Goal: Task Accomplishment & Management: Manage account settings

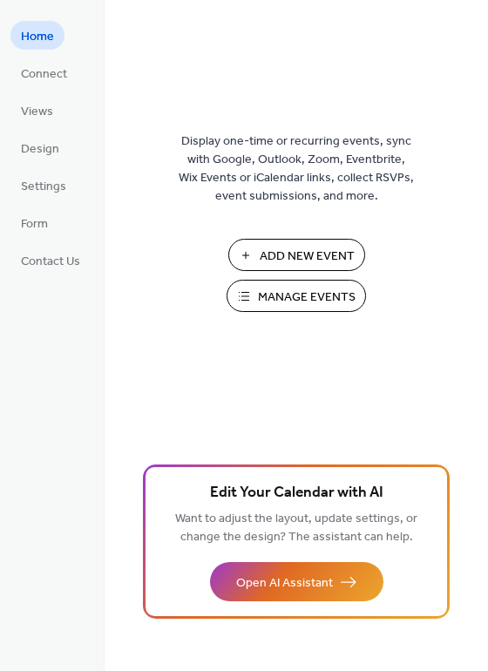
click at [267, 293] on span "Manage Events" at bounding box center [307, 297] width 98 height 18
click at [280, 291] on span "Manage Events" at bounding box center [307, 297] width 98 height 18
click at [56, 80] on span "Connect" at bounding box center [44, 74] width 46 height 18
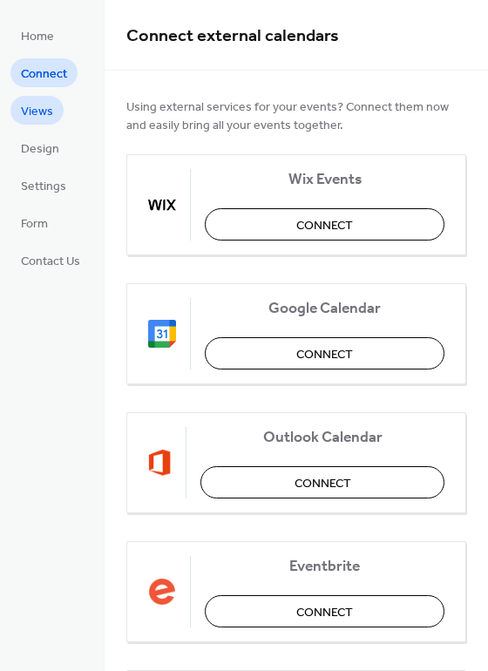
click at [51, 118] on span "Views" at bounding box center [37, 112] width 32 height 18
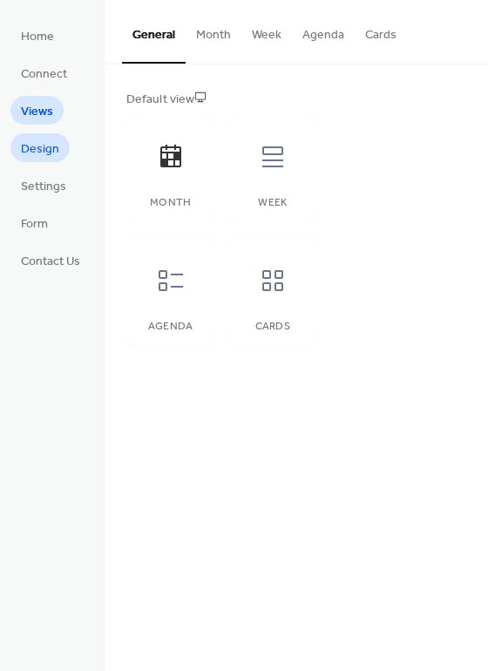
click at [51, 150] on span "Design" at bounding box center [40, 149] width 38 height 18
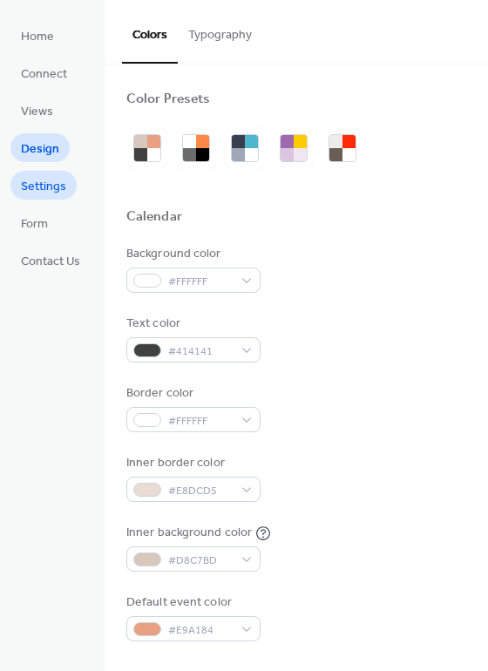
click at [50, 178] on span "Settings" at bounding box center [43, 187] width 45 height 18
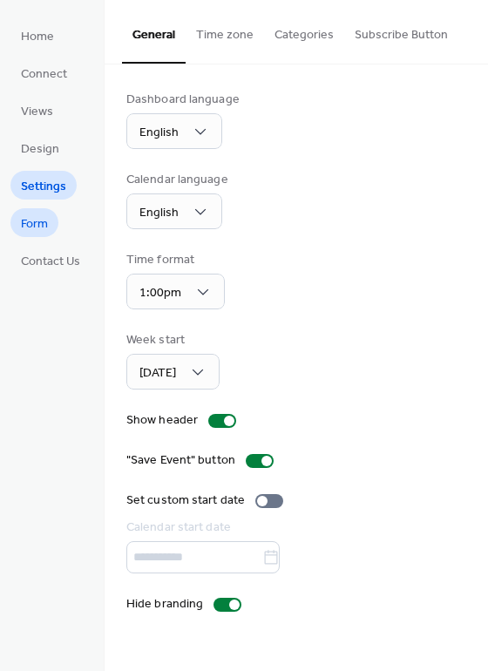
click at [47, 223] on span "Form" at bounding box center [34, 224] width 27 height 18
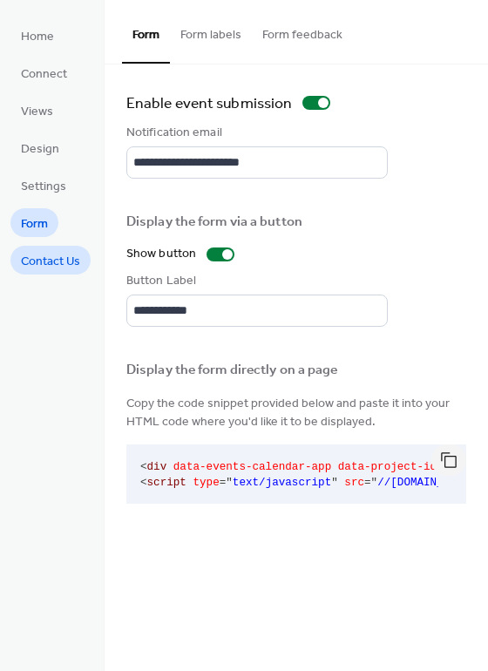
click at [44, 262] on span "Contact Us" at bounding box center [50, 262] width 59 height 18
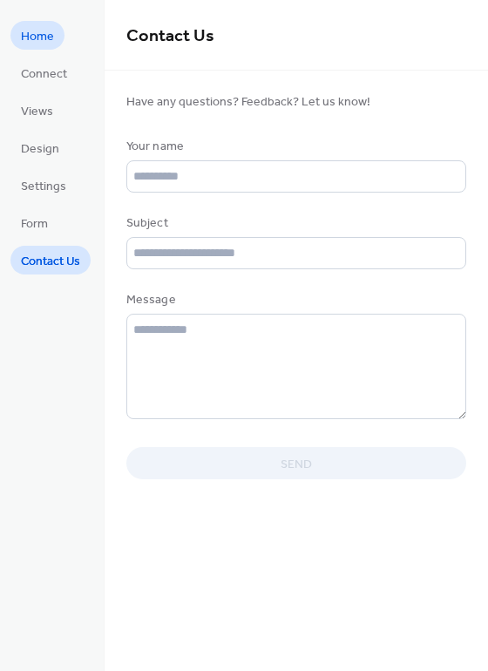
click at [37, 44] on span "Home" at bounding box center [37, 37] width 33 height 18
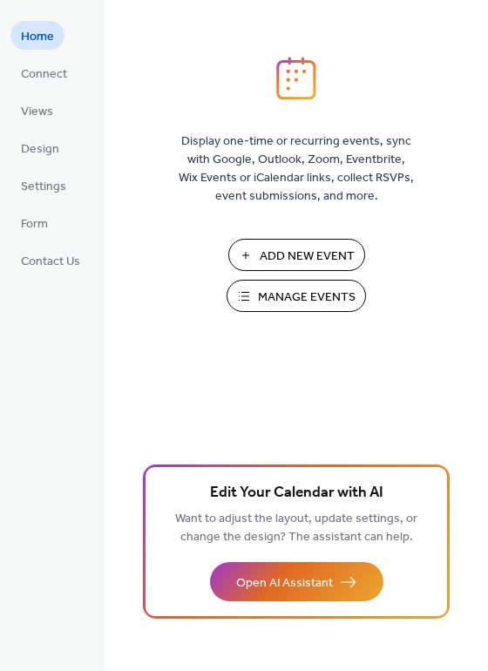
click at [37, 44] on span "Home" at bounding box center [37, 37] width 33 height 18
click at [269, 288] on span "Manage Events" at bounding box center [307, 297] width 98 height 18
click at [274, 303] on span "Manage Events" at bounding box center [307, 297] width 98 height 18
click at [46, 260] on span "Contact Us" at bounding box center [50, 262] width 59 height 18
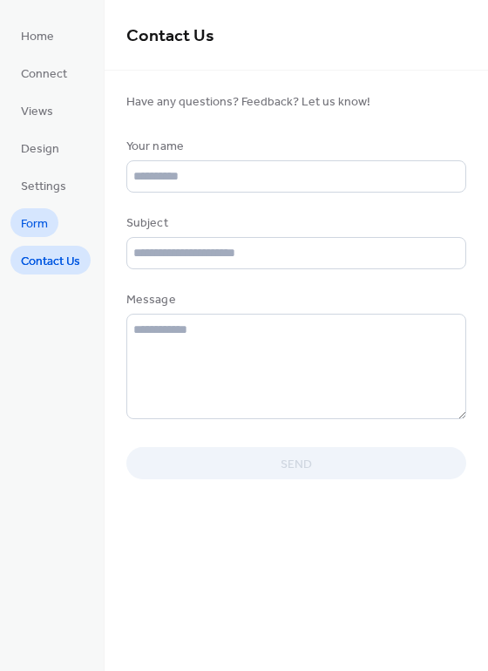
click at [37, 231] on span "Form" at bounding box center [34, 224] width 27 height 18
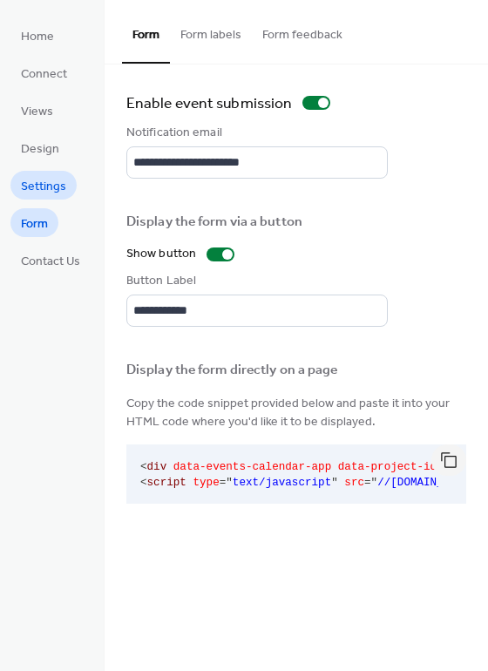
click at [64, 179] on span "Settings" at bounding box center [43, 187] width 45 height 18
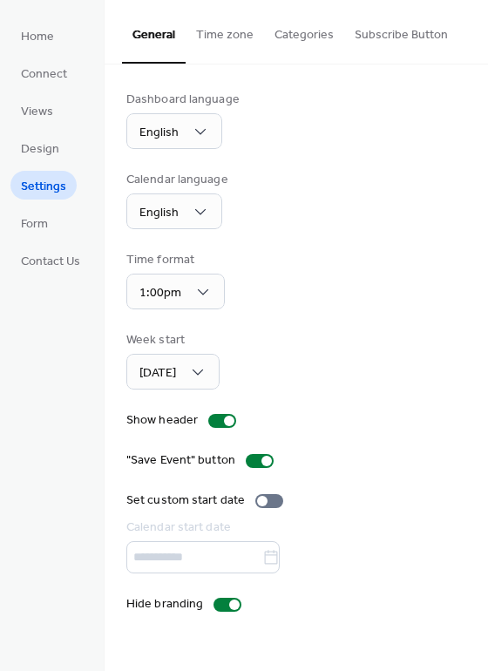
click at [215, 32] on button "Time zone" at bounding box center [224, 31] width 78 height 62
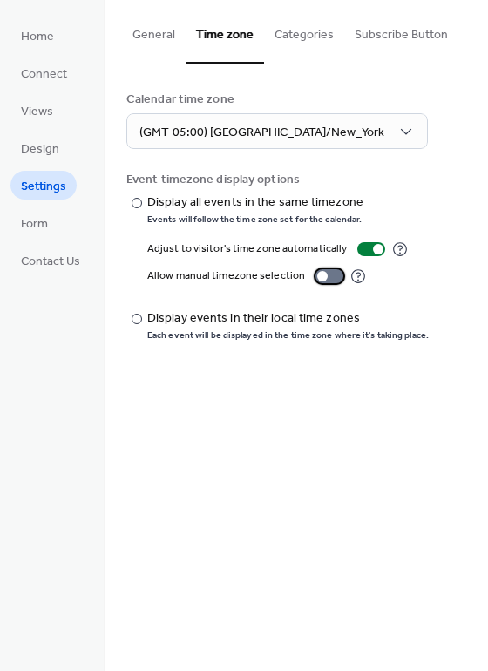
click at [328, 276] on div at bounding box center [329, 276] width 28 height 14
click at [361, 248] on div at bounding box center [371, 249] width 28 height 14
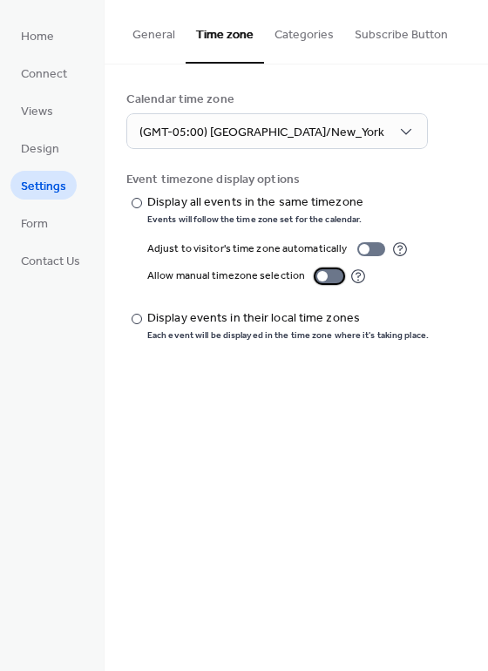
click at [334, 276] on div at bounding box center [329, 276] width 28 height 14
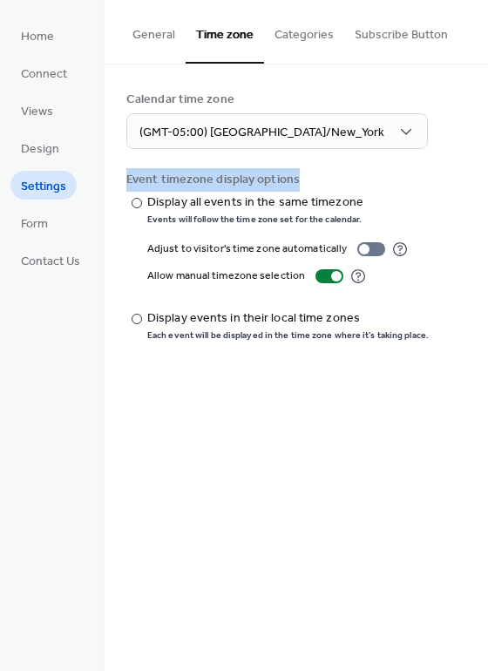
click at [480, 164] on div "Calendar time zone (GMT-05:00) [GEOGRAPHIC_DATA]/New_York Event timezone displa…" at bounding box center [296, 215] width 383 height 303
click at [484, 137] on div "Calendar time zone (GMT-05:00) [GEOGRAPHIC_DATA]/New_York Event timezone displa…" at bounding box center [296, 215] width 383 height 303
click at [484, 138] on div "Calendar time zone (GMT-05:00) [GEOGRAPHIC_DATA]/New_York Event timezone displa…" at bounding box center [296, 215] width 383 height 303
click at [483, 151] on div "Calendar time zone (GMT-05:00) [GEOGRAPHIC_DATA]/New_York Event timezone displa…" at bounding box center [296, 215] width 383 height 303
click at [480, 148] on div "Calendar time zone (GMT-05:00) [GEOGRAPHIC_DATA]/New_York Event timezone displa…" at bounding box center [296, 215] width 383 height 303
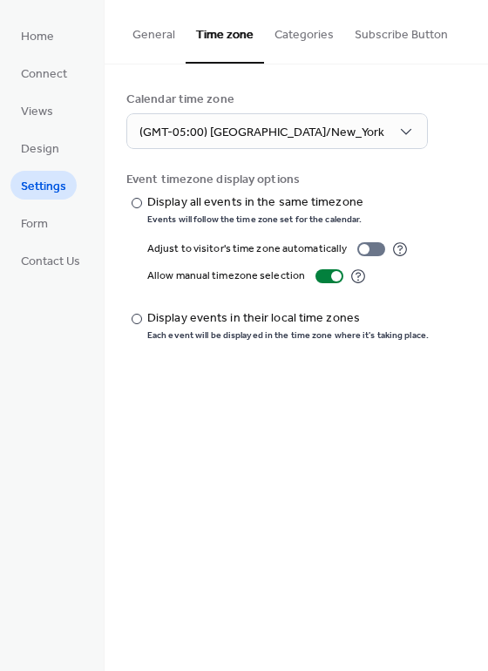
click at [480, 154] on div "Calendar time zone (GMT-05:00) [GEOGRAPHIC_DATA]/New_York Event timezone displa…" at bounding box center [296, 215] width 383 height 303
click at [480, 155] on div "Calendar time zone (GMT-05:00) [GEOGRAPHIC_DATA]/New_York Event timezone displa…" at bounding box center [296, 215] width 383 height 303
click at [480, 154] on div "Calendar time zone (GMT-05:00) [GEOGRAPHIC_DATA]/New_York Event timezone displa…" at bounding box center [296, 215] width 383 height 303
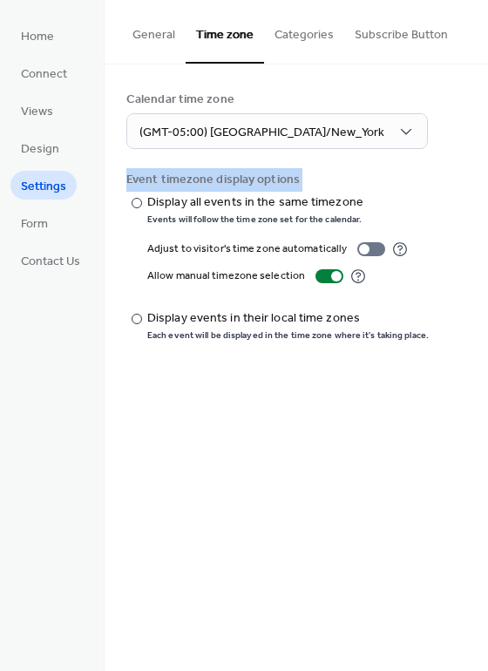
click at [480, 154] on div "Calendar time zone (GMT-05:00) [GEOGRAPHIC_DATA]/New_York Event timezone displa…" at bounding box center [296, 215] width 383 height 303
click at [480, 156] on div "Calendar time zone (GMT-05:00) [GEOGRAPHIC_DATA]/New_York Event timezone displa…" at bounding box center [296, 215] width 383 height 303
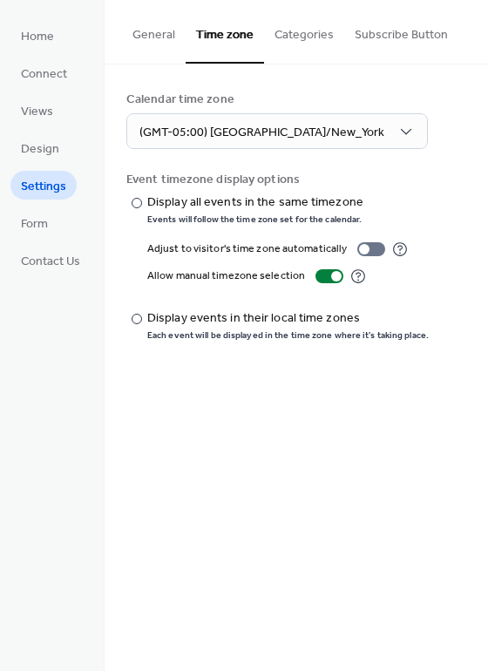
click at [480, 157] on div "Calendar time zone (GMT-05:00) [GEOGRAPHIC_DATA]/New_York Event timezone displa…" at bounding box center [296, 215] width 383 height 303
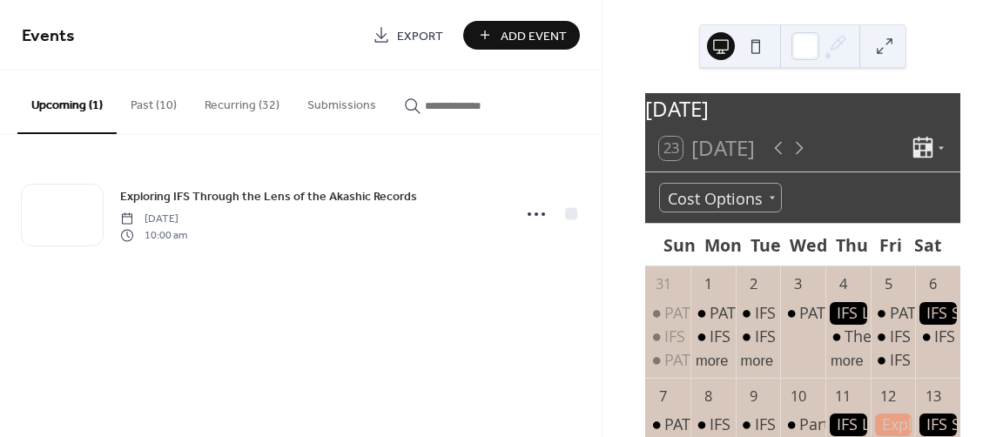
click at [165, 105] on button "Past (10)" at bounding box center [154, 102] width 74 height 62
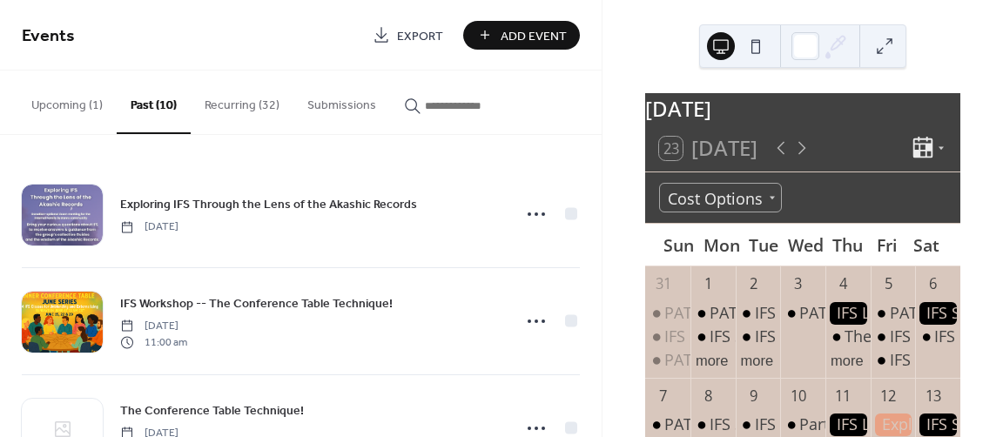
click at [237, 112] on button "Recurring (32)" at bounding box center [242, 102] width 103 height 62
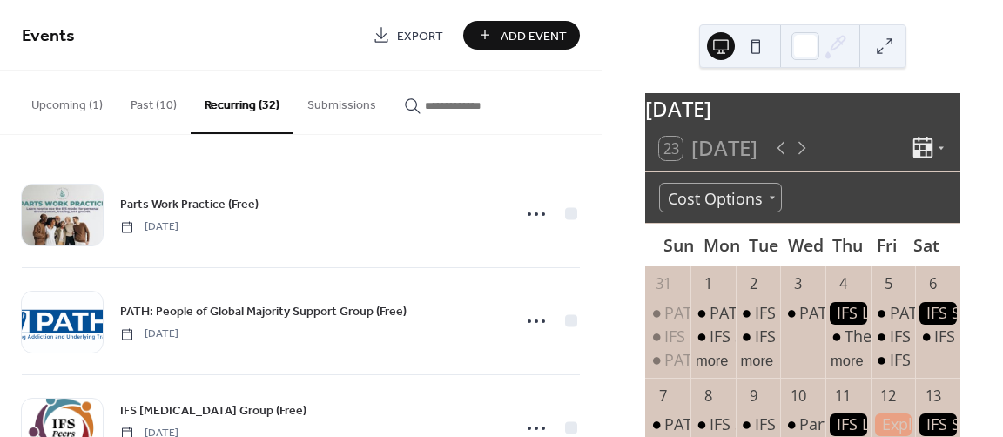
click at [347, 101] on button "Submissions" at bounding box center [341, 102] width 97 height 62
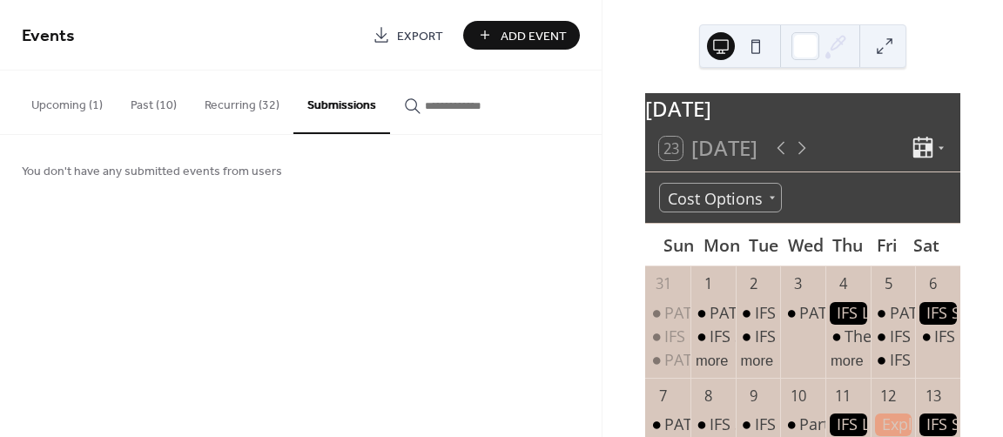
click at [167, 103] on button "Past (10)" at bounding box center [154, 102] width 74 height 62
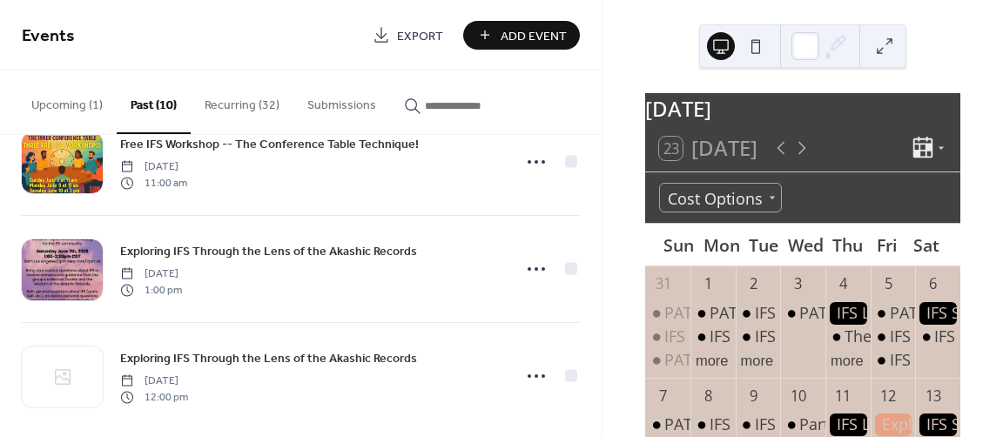
scroll to position [817, 0]
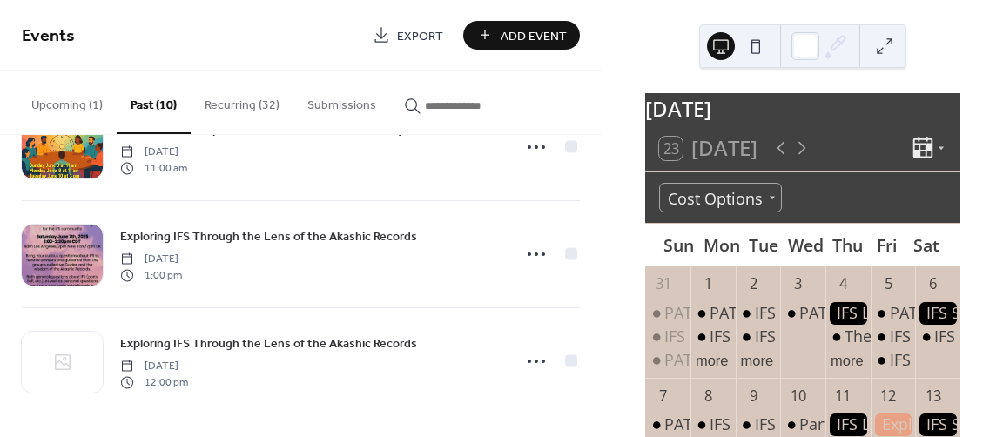
click at [878, 433] on div at bounding box center [893, 425] width 45 height 22
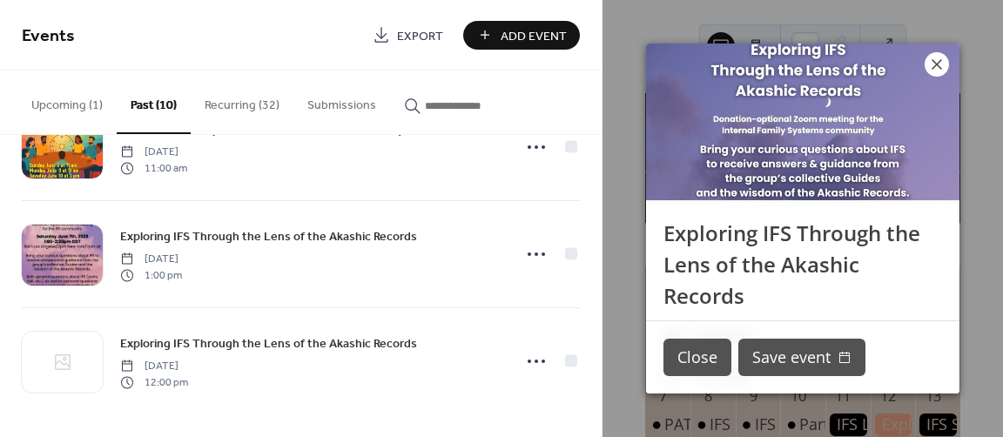
click at [932, 71] on icon at bounding box center [937, 64] width 21 height 21
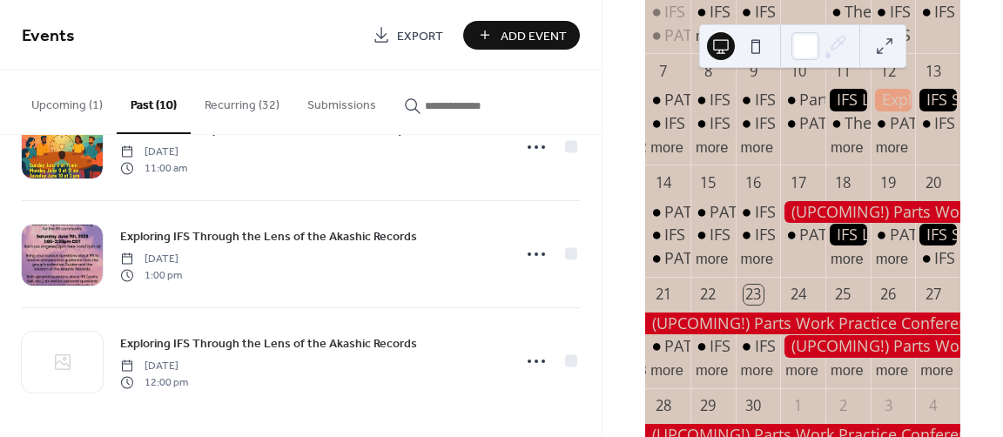
scroll to position [339, 0]
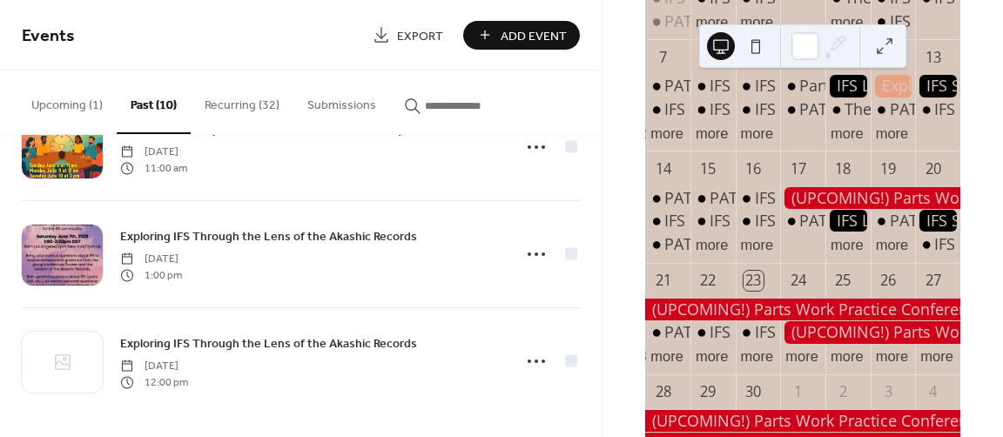
click at [909, 206] on div at bounding box center [870, 198] width 180 height 22
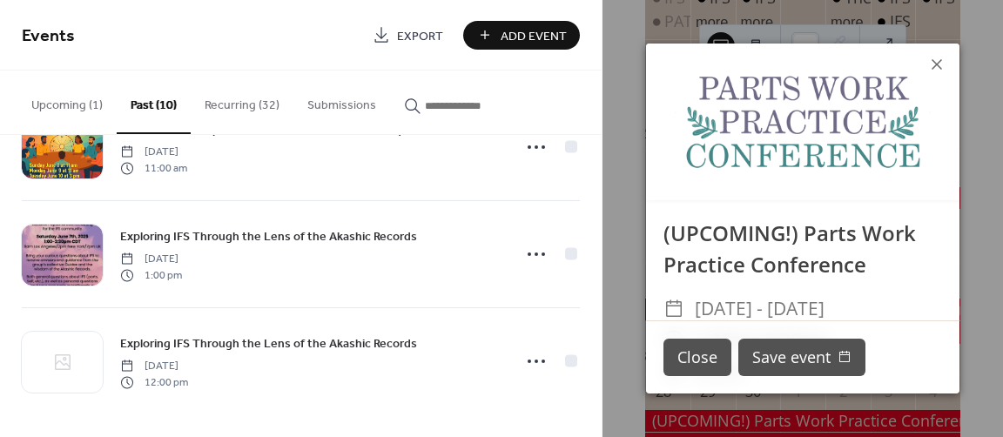
click at [244, 109] on button "Recurring (32)" at bounding box center [242, 102] width 103 height 62
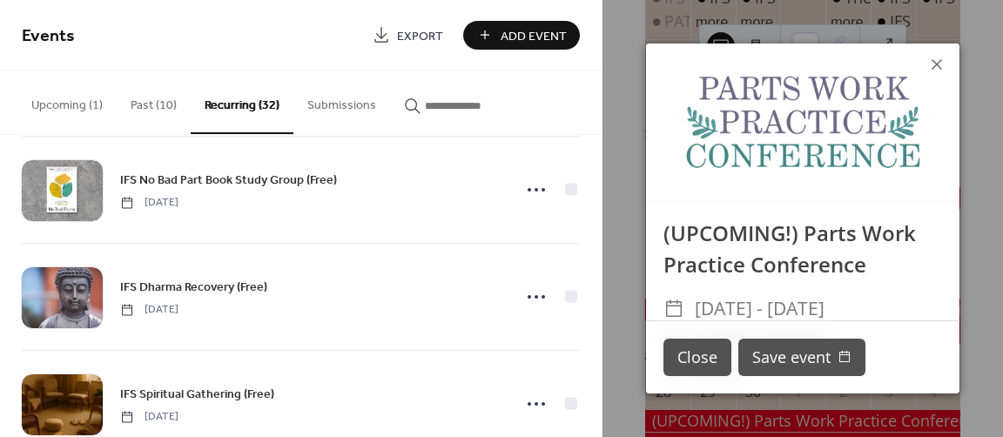
scroll to position [486, 0]
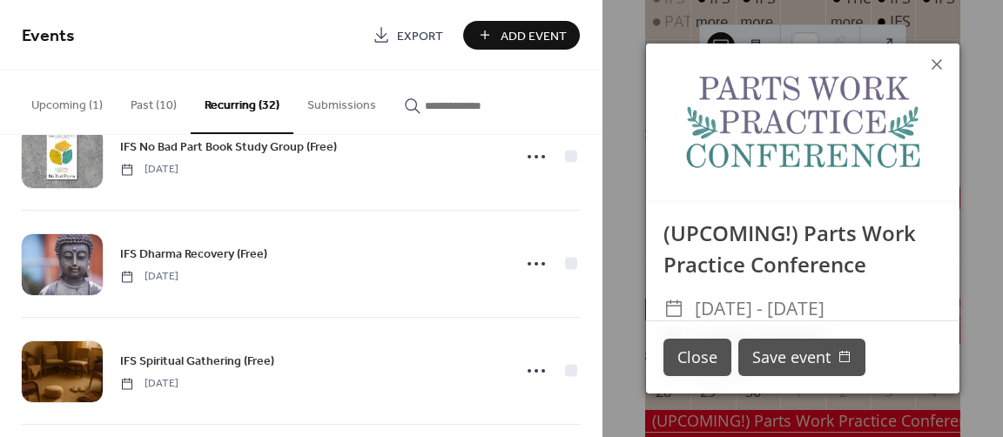
drag, startPoint x: 596, startPoint y: 184, endPoint x: 594, endPoint y: 205, distance: 21.0
click at [594, 205] on div "Parts Work Practice (Free) Wednesday, April 23, 2025 PATH: People of Global Maj…" at bounding box center [301, 286] width 602 height 302
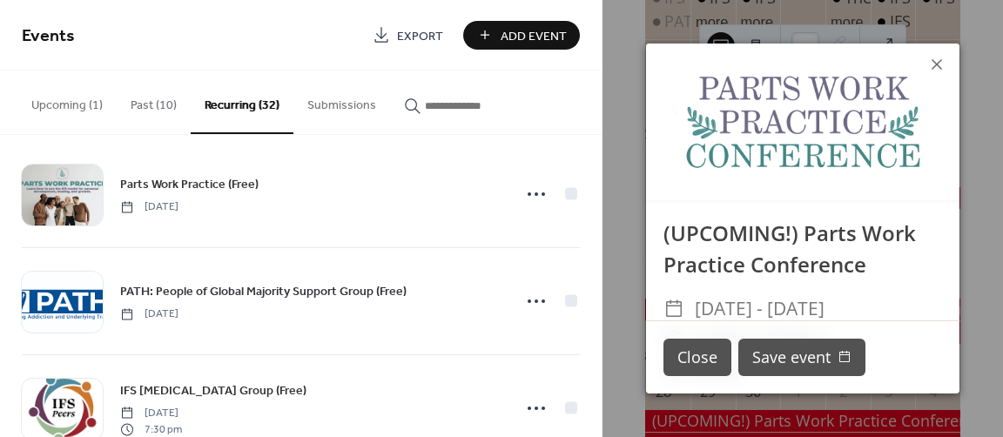
scroll to position [0, 0]
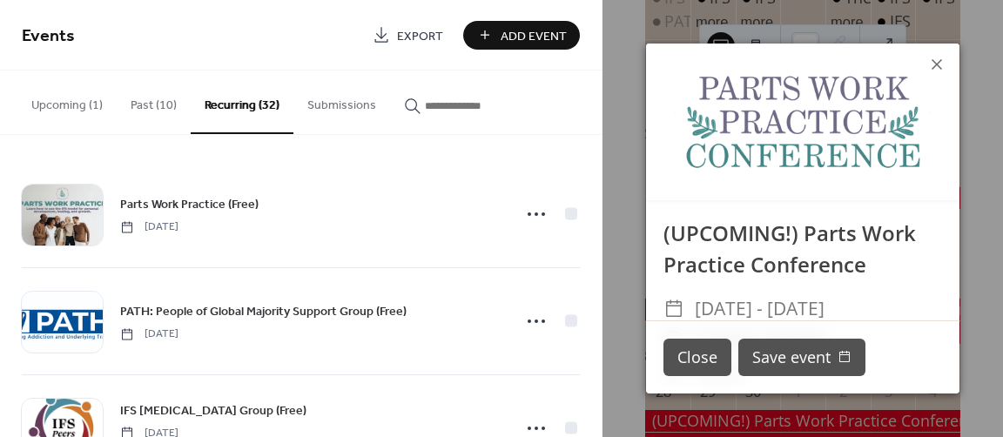
click at [91, 108] on button "Upcoming (1)" at bounding box center [66, 102] width 99 height 62
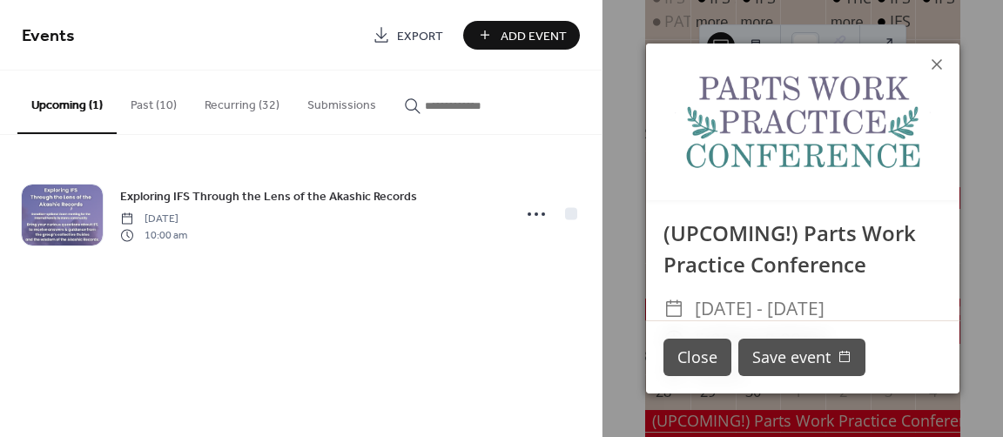
click at [164, 106] on button "Past (10)" at bounding box center [154, 102] width 74 height 62
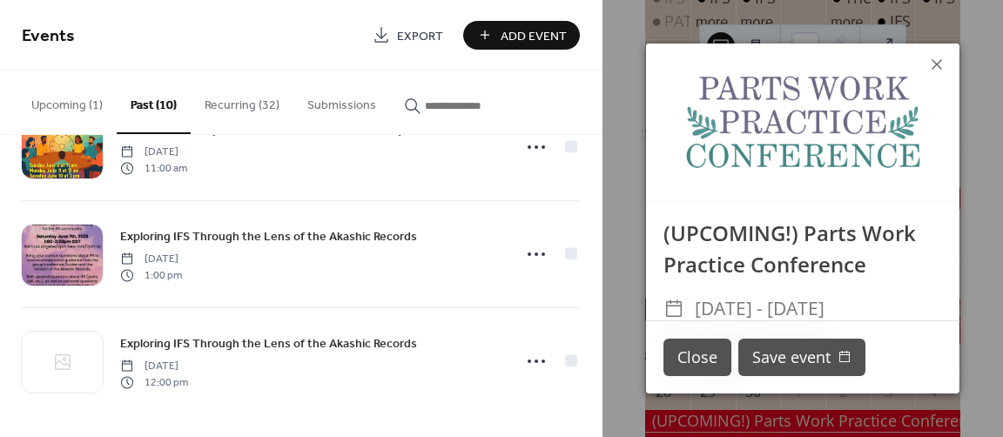
click at [603, 318] on div "(UPCOMING!) Parts Work Practice Conference ​ Wed, Sep 17 - Sat, Nov 22, 2025 ​ …" at bounding box center [803, 218] width 401 height 437
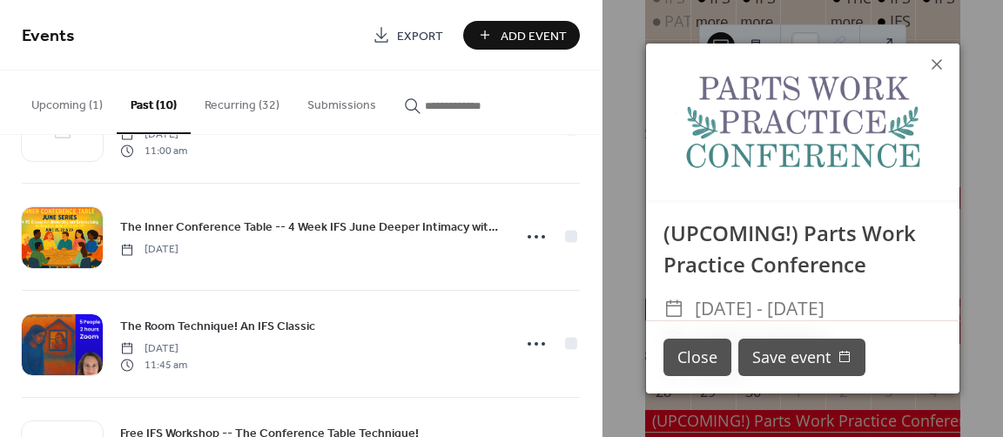
scroll to position [288, 0]
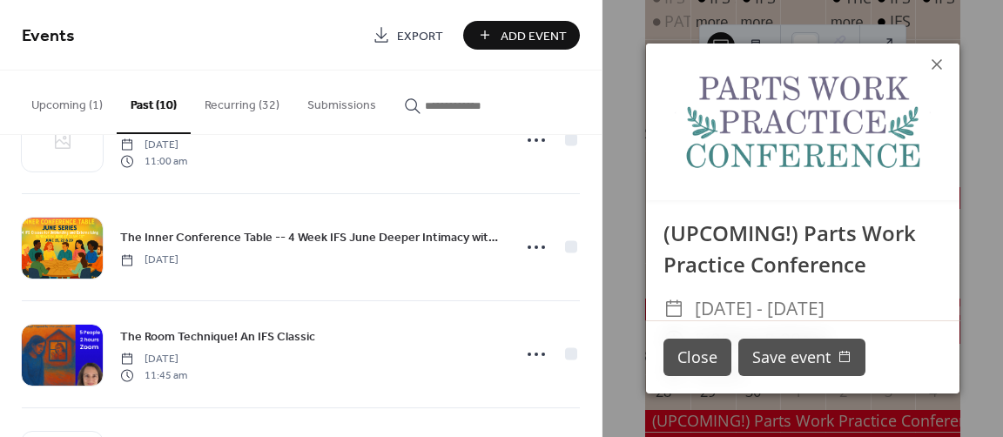
drag, startPoint x: 604, startPoint y: 200, endPoint x: 604, endPoint y: 182, distance: 18.3
click at [604, 182] on div "(UPCOMING!) Parts Work Practice Conference ​ Wed, Sep 17 - Sat, Nov 22, 2025 ​ …" at bounding box center [803, 218] width 401 height 437
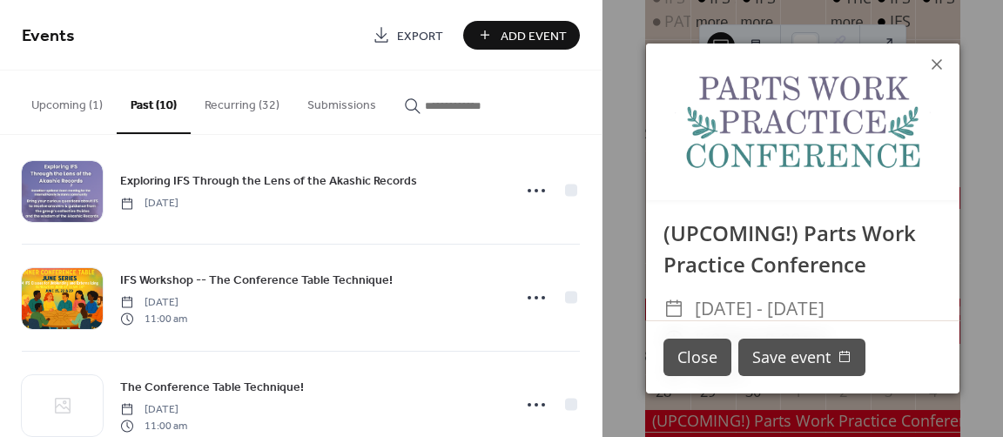
scroll to position [0, 0]
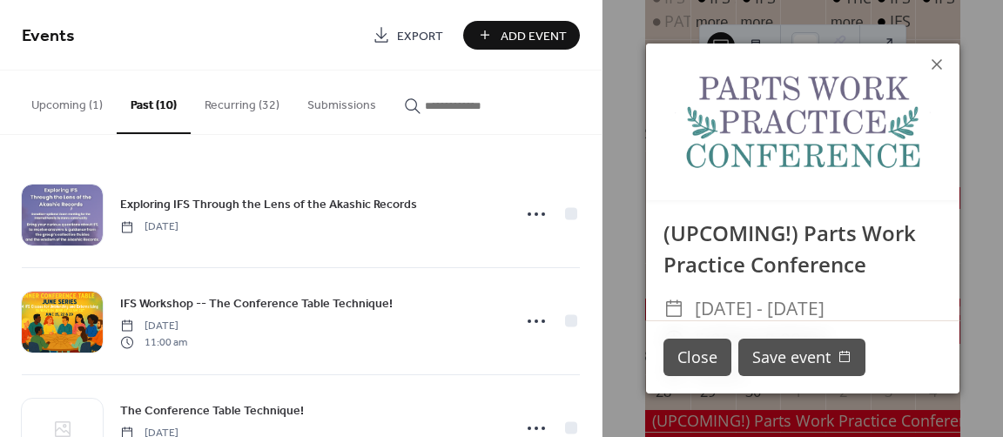
click at [263, 104] on button "Recurring (32)" at bounding box center [242, 102] width 103 height 62
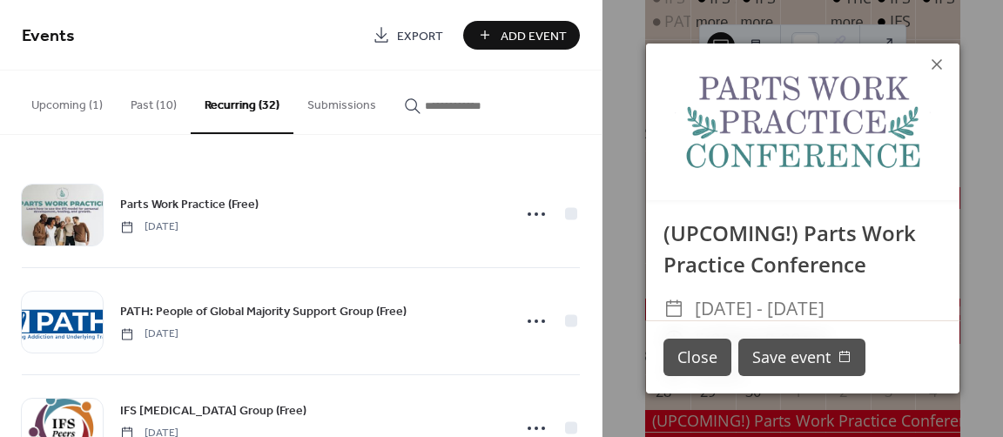
click at [263, 104] on button "Recurring (32)" at bounding box center [242, 103] width 103 height 64
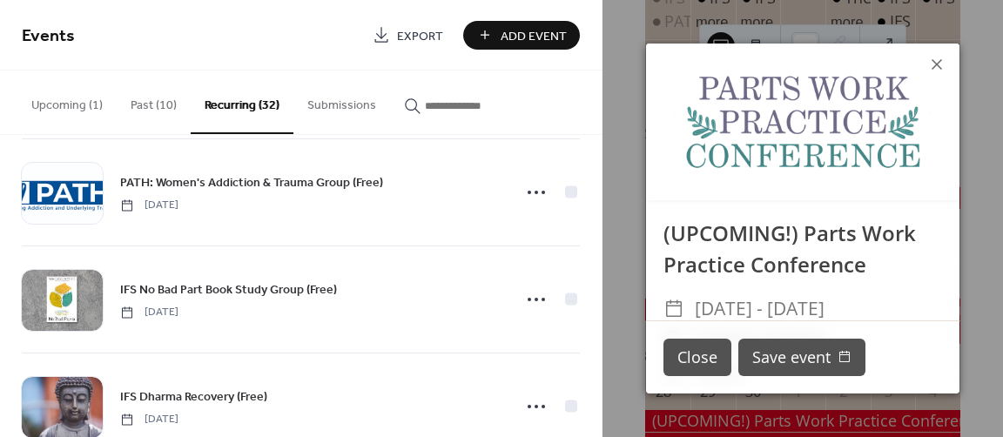
scroll to position [348, 0]
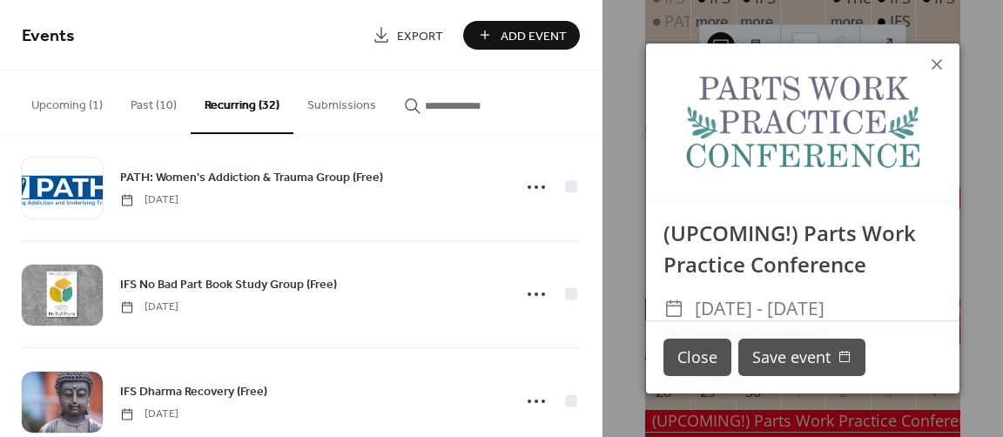
click at [608, 152] on div "(UPCOMING!) Parts Work Practice Conference ​ Wed, Sep 17 - Sat, Nov 22, 2025 ​ …" at bounding box center [803, 218] width 401 height 437
click at [712, 348] on button "Close" at bounding box center [698, 357] width 68 height 37
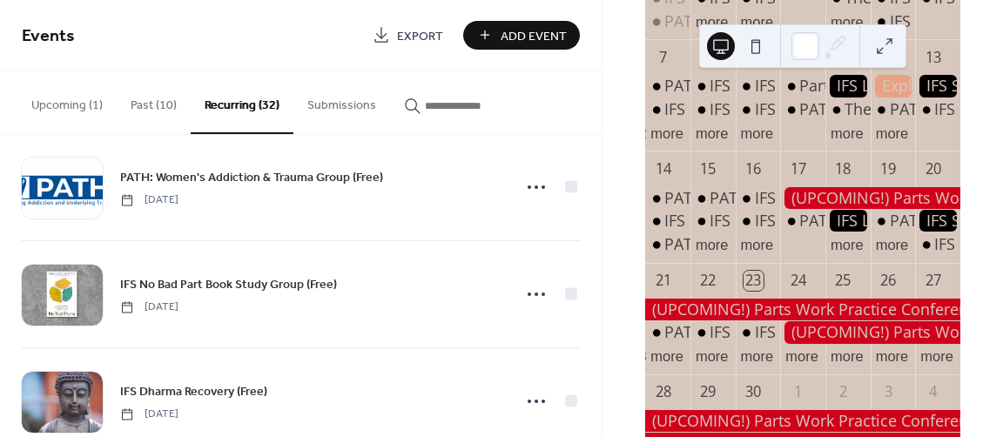
click at [805, 199] on div at bounding box center [870, 198] width 180 height 22
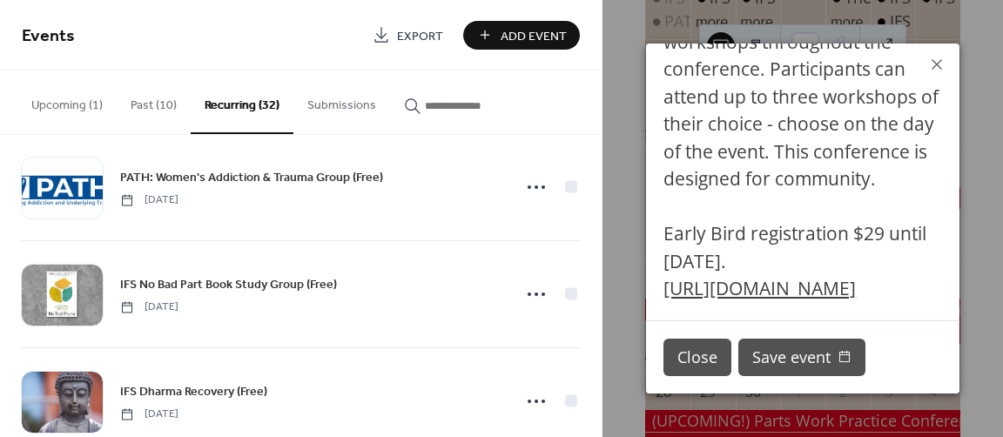
scroll to position [764, 0]
click at [684, 358] on button "Close" at bounding box center [698, 357] width 68 height 37
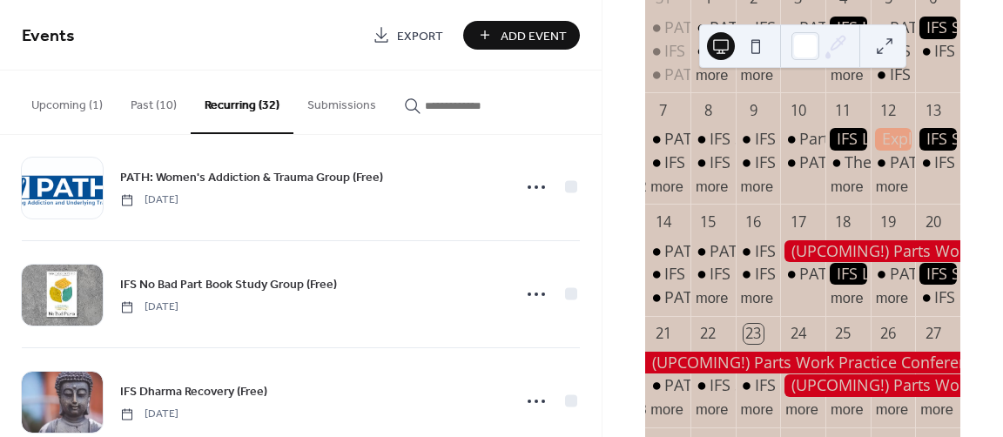
scroll to position [289, 0]
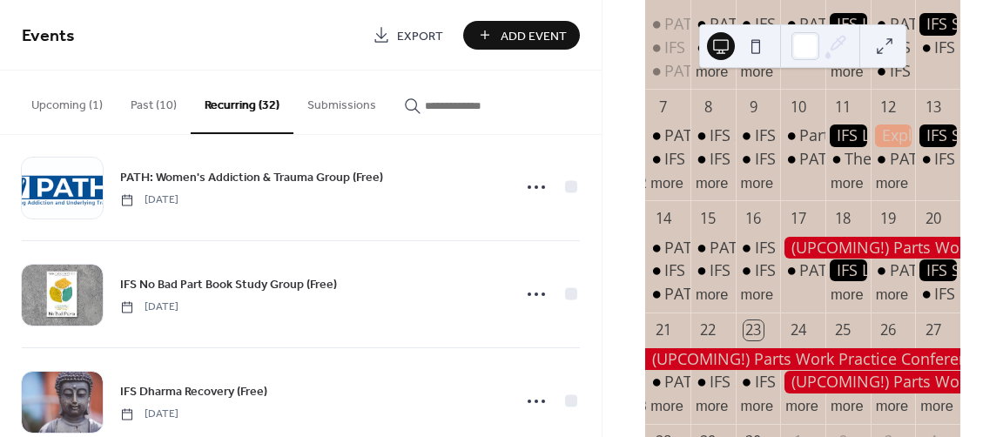
click at [899, 256] on div at bounding box center [870, 248] width 180 height 22
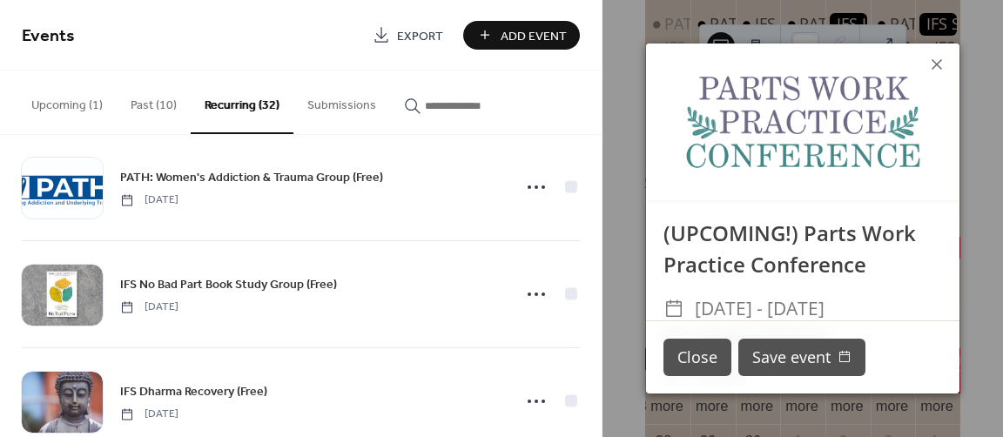
click at [766, 309] on span "Wed, Sep 17 - Sat, Nov 22, 2025" at bounding box center [760, 308] width 130 height 31
click at [721, 318] on span "Wed, Sep 17 - Sat, Nov 22, 2025" at bounding box center [760, 308] width 130 height 31
click at [936, 66] on icon at bounding box center [937, 64] width 21 height 21
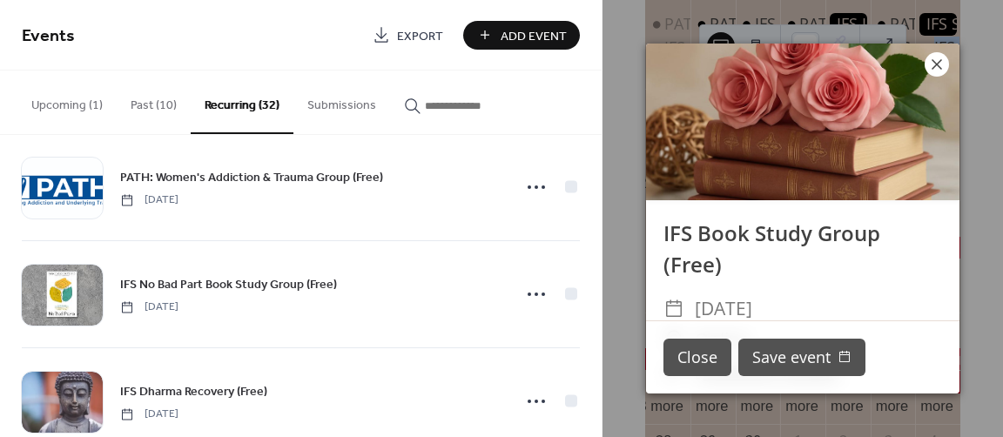
click at [932, 67] on icon at bounding box center [937, 64] width 21 height 21
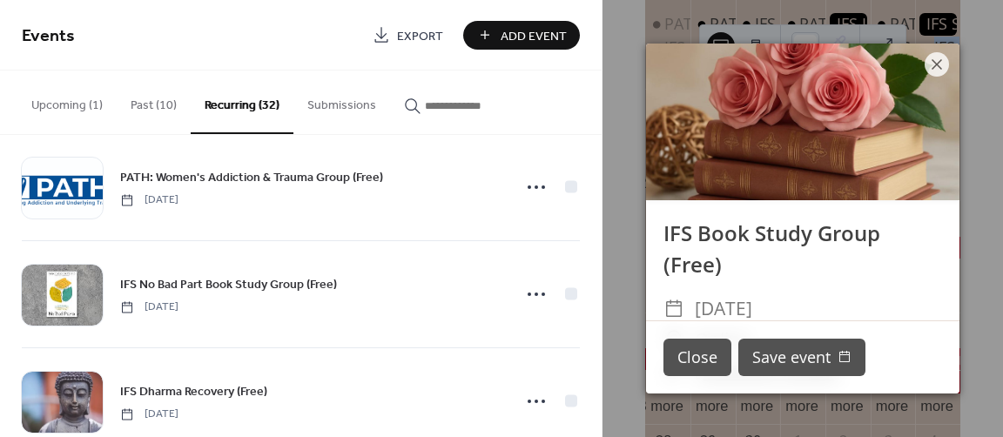
click at [84, 102] on button "Upcoming (1)" at bounding box center [66, 102] width 99 height 62
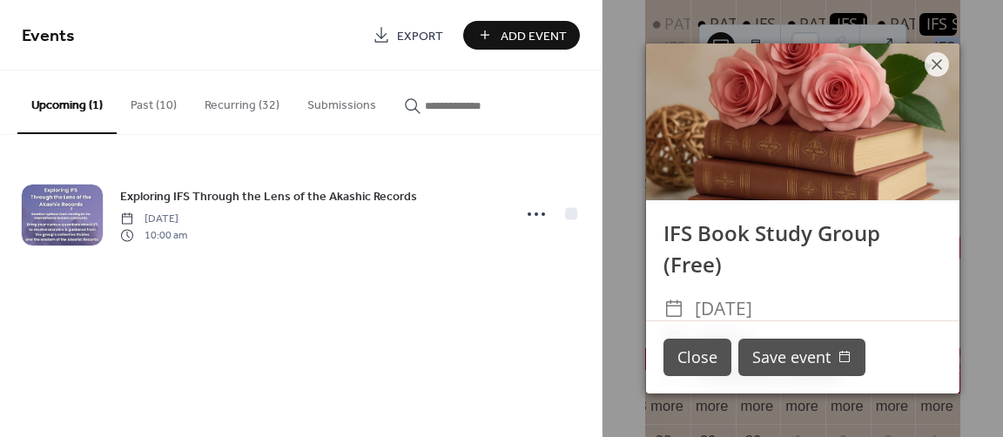
click at [145, 118] on button "Past (10)" at bounding box center [154, 102] width 74 height 62
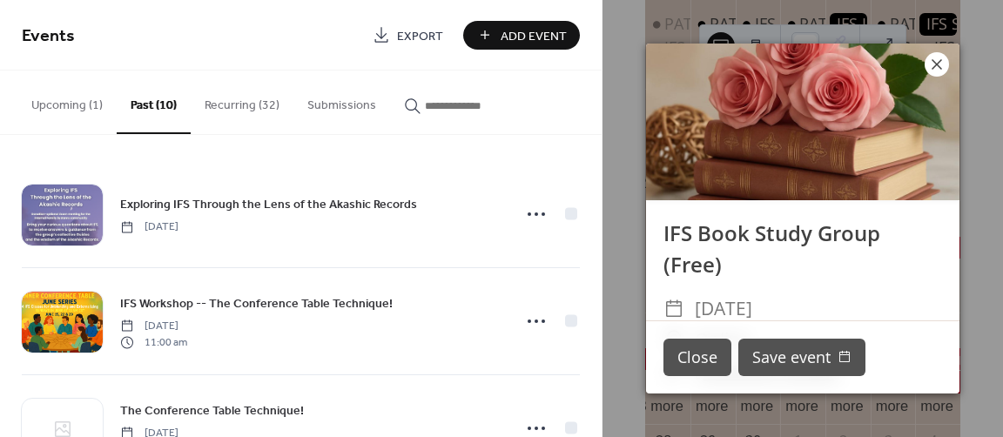
click at [940, 66] on icon at bounding box center [937, 64] width 10 height 10
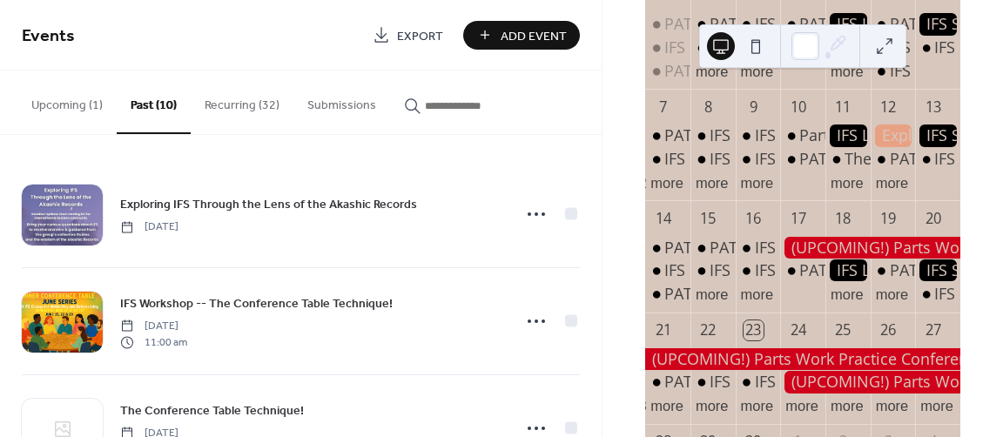
click at [816, 259] on div at bounding box center [870, 248] width 180 height 22
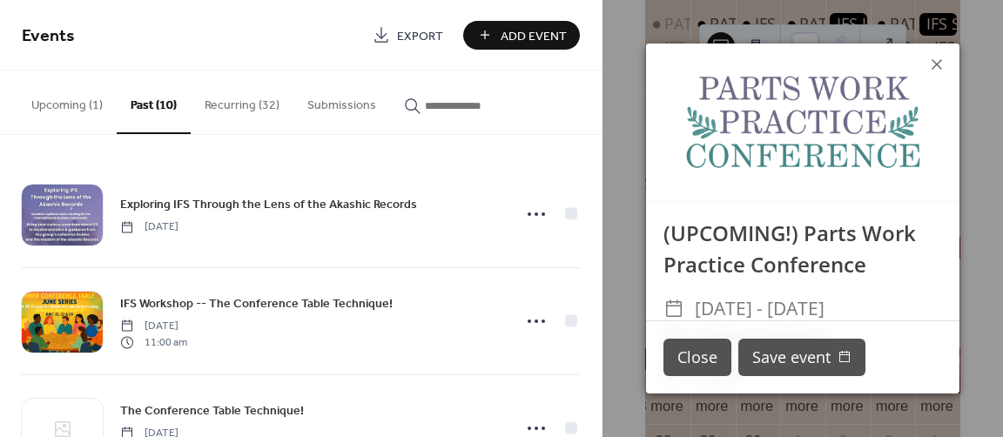
click at [853, 407] on div "(UPCOMING!) Parts Work Practice Conference ​ Wed, Sep 17 - Sat, Nov 22, 2025 ​ …" at bounding box center [803, 218] width 401 height 437
click at [941, 64] on icon at bounding box center [937, 64] width 21 height 21
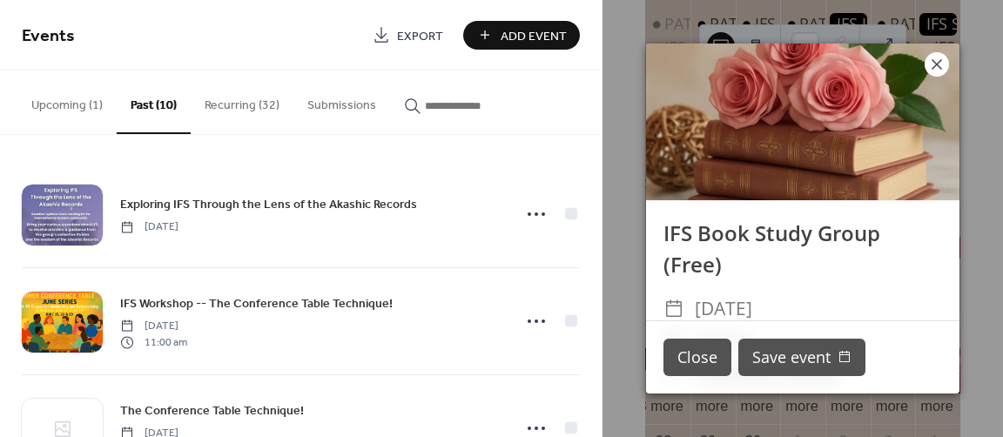
click at [935, 66] on icon at bounding box center [937, 64] width 10 height 10
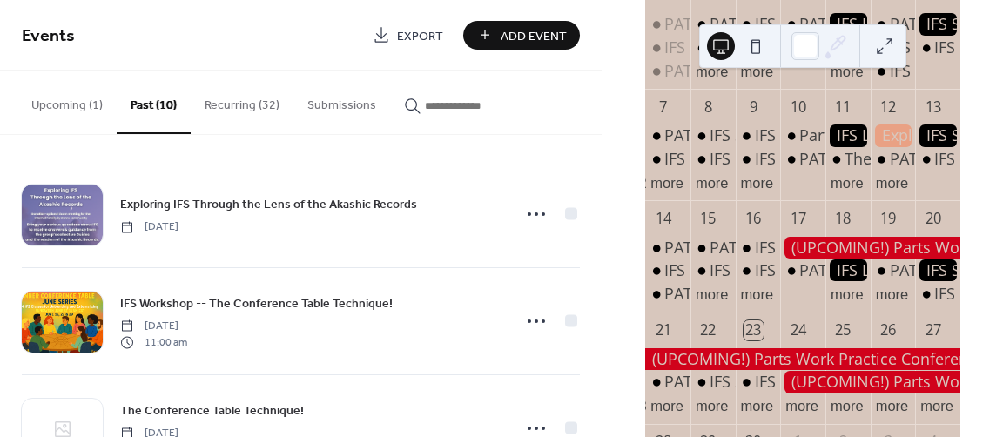
click at [759, 367] on div at bounding box center [802, 359] width 315 height 22
click at [759, 367] on div "September 2025 23 Today Cost Options Sun Mon Tue Wed Thu Fri Sat 31 PATH: Men's…" at bounding box center [802, 218] width 401 height 437
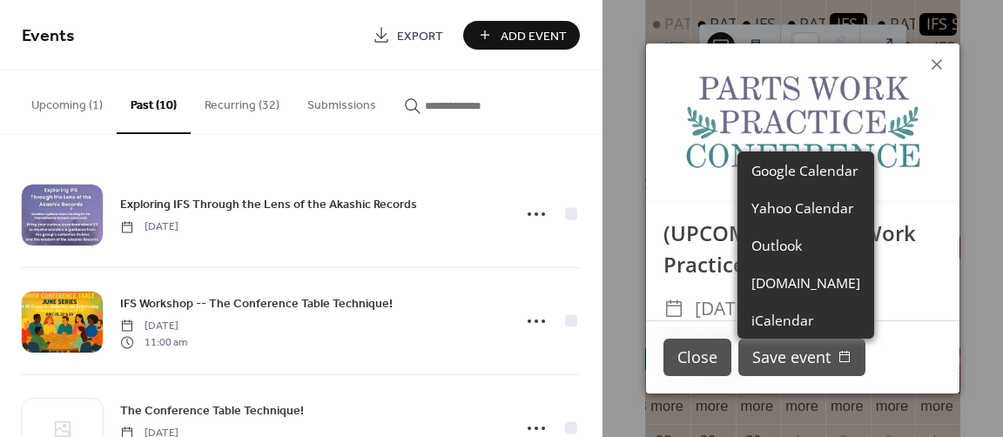
click at [414, 152] on div "Exploring IFS Through the Lens of the Akashic Records Friday, September 12, 202…" at bounding box center [301, 286] width 602 height 302
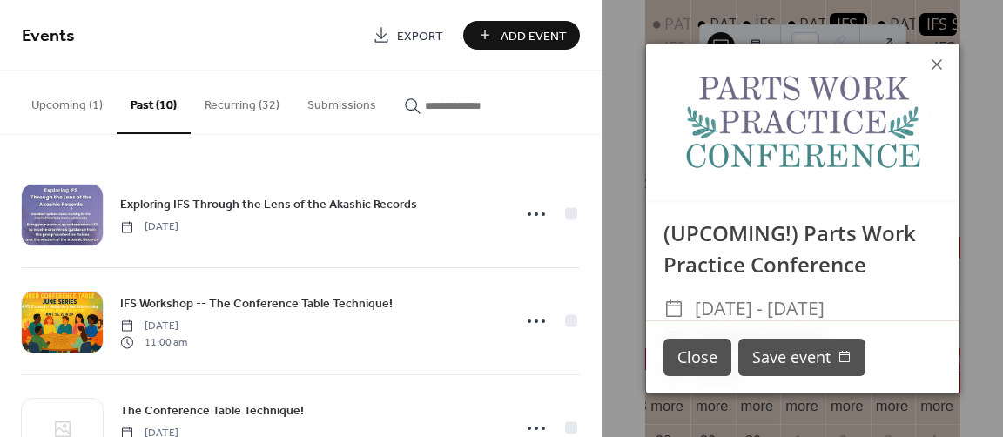
click at [414, 152] on div "Exploring IFS Through the Lens of the Akashic Records Friday, September 12, 202…" at bounding box center [301, 286] width 602 height 302
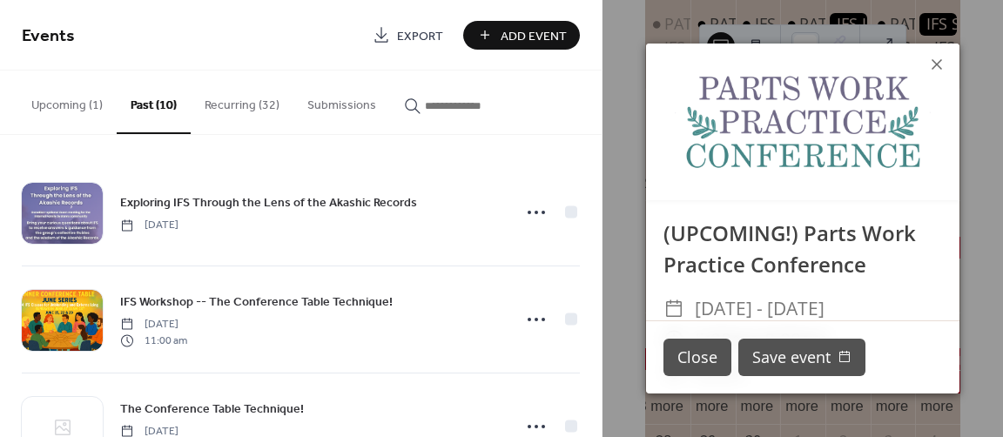
drag, startPoint x: 596, startPoint y: 219, endPoint x: 595, endPoint y: 228, distance: 9.6
click at [596, 222] on div "Exploring IFS Through the Lens of the Akashic Records Friday, September 12, 202…" at bounding box center [301, 286] width 602 height 302
click at [594, 230] on div "Exploring IFS Through the Lens of the Akashic Records Friday, September 12, 202…" at bounding box center [301, 286] width 602 height 302
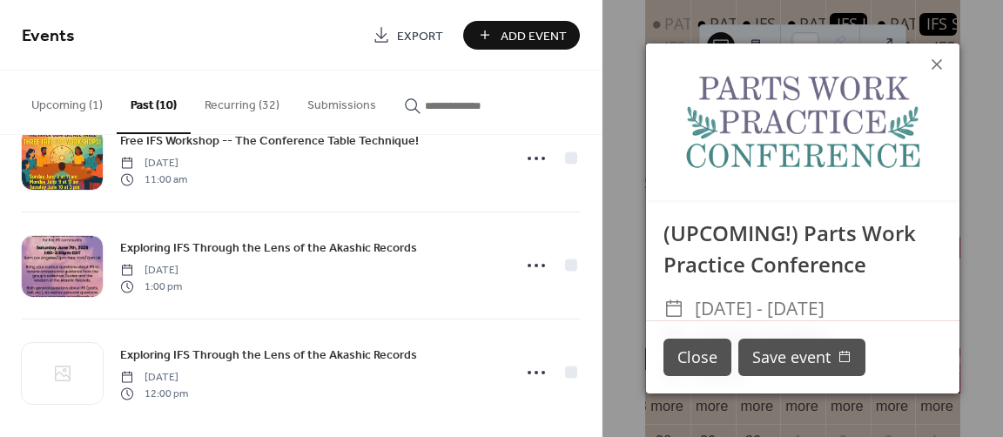
scroll to position [817, 0]
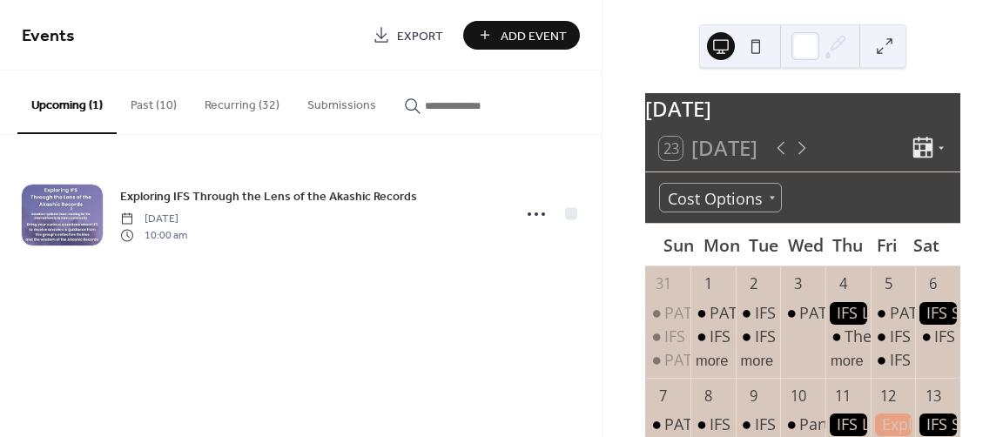
click at [138, 103] on button "Past (10)" at bounding box center [154, 102] width 74 height 62
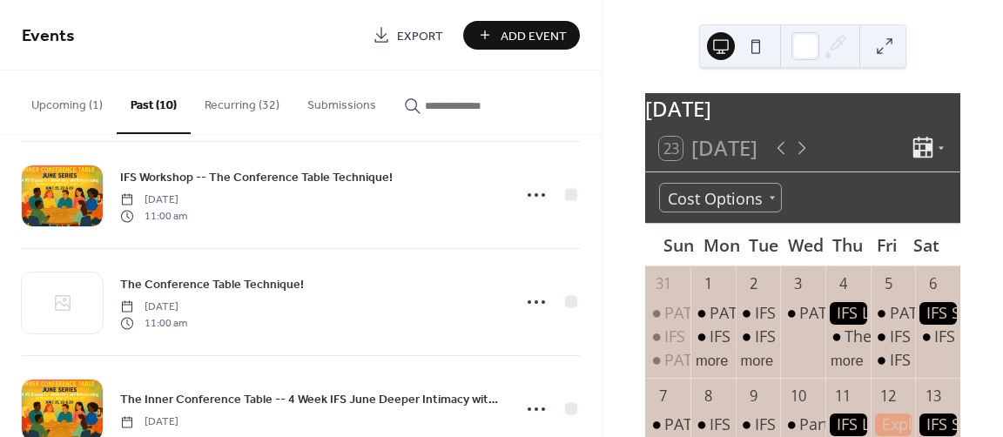
scroll to position [163, 0]
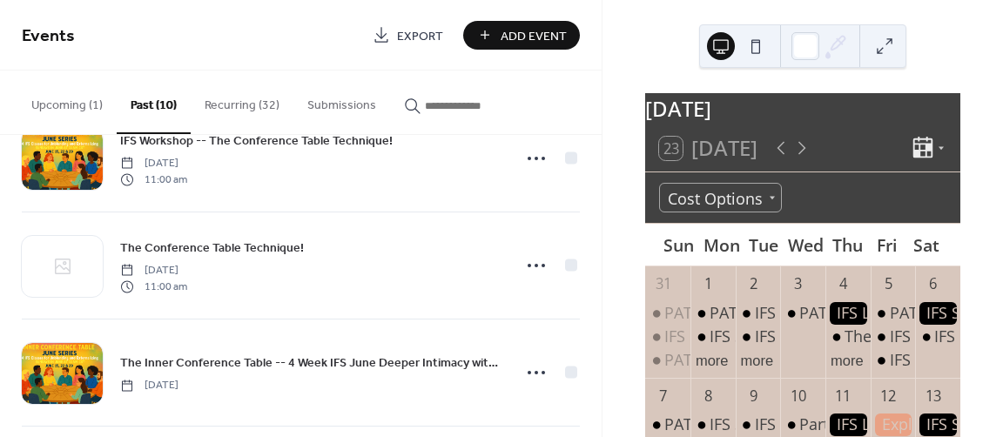
click at [588, 292] on div "Exploring IFS Through the Lens of the Akashic Records Friday, September 12, 202…" at bounding box center [301, 286] width 602 height 302
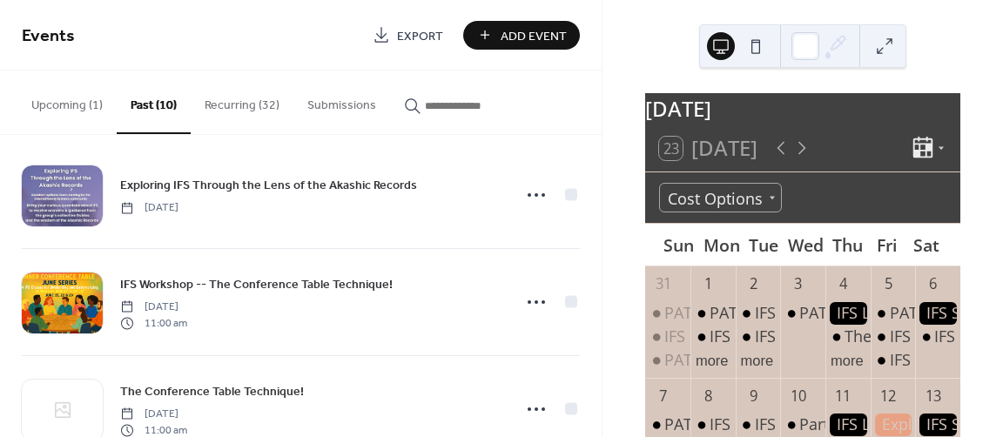
scroll to position [0, 0]
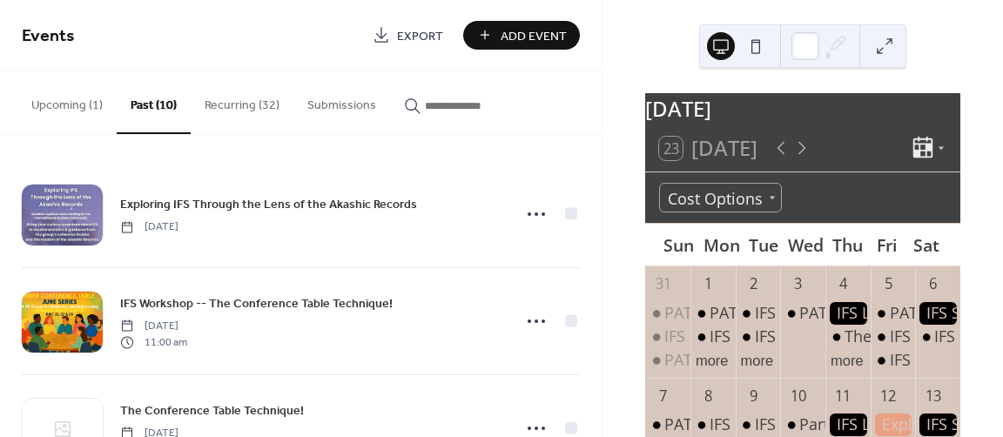
drag, startPoint x: 636, startPoint y: 127, endPoint x: 592, endPoint y: 120, distance: 44.1
click at [228, 98] on button "Recurring (32)" at bounding box center [242, 102] width 103 height 62
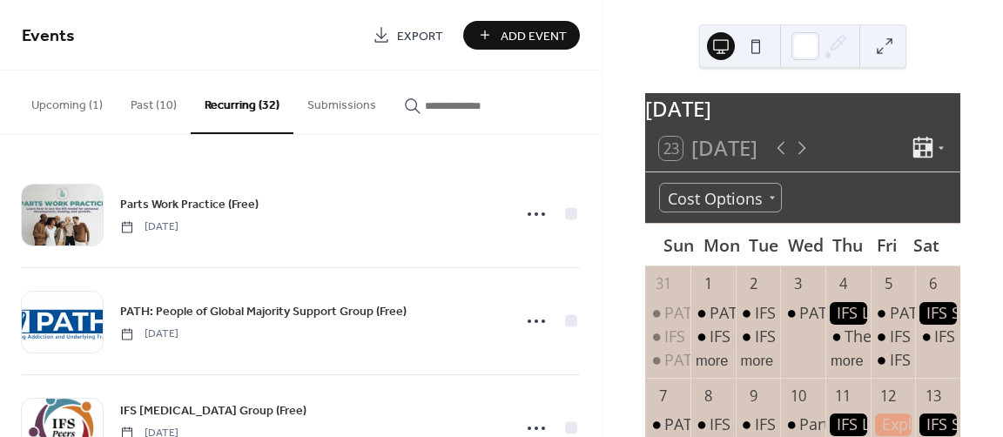
click at [595, 173] on div "Parts Work Practice (Free) Wednesday, April 23, 2025 PATH: People of Global Maj…" at bounding box center [301, 286] width 602 height 302
click at [595, 170] on div "Parts Work Practice (Free) Wednesday, April 23, 2025 PATH: People of Global Maj…" at bounding box center [301, 286] width 602 height 302
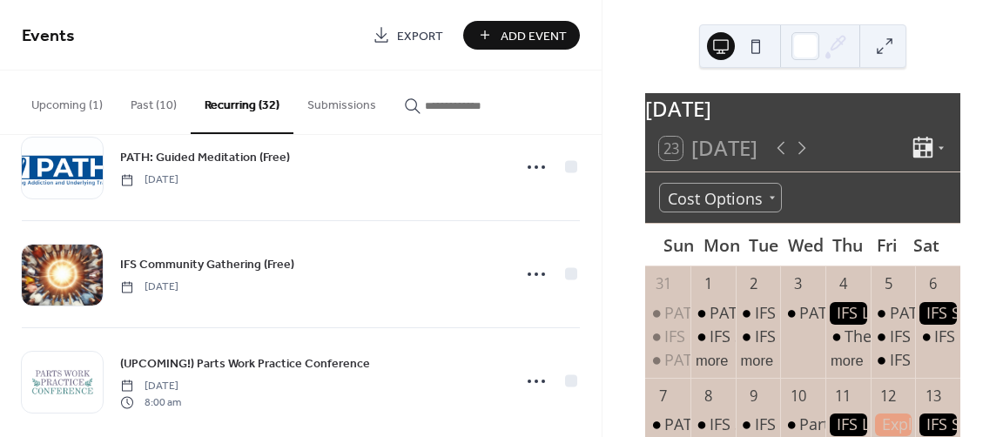
scroll to position [3166, 0]
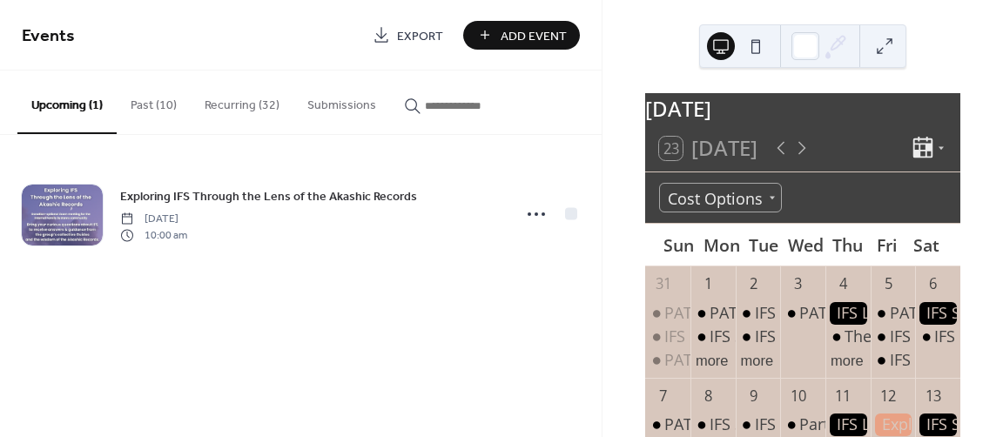
click at [252, 109] on button "Recurring (32)" at bounding box center [242, 102] width 103 height 62
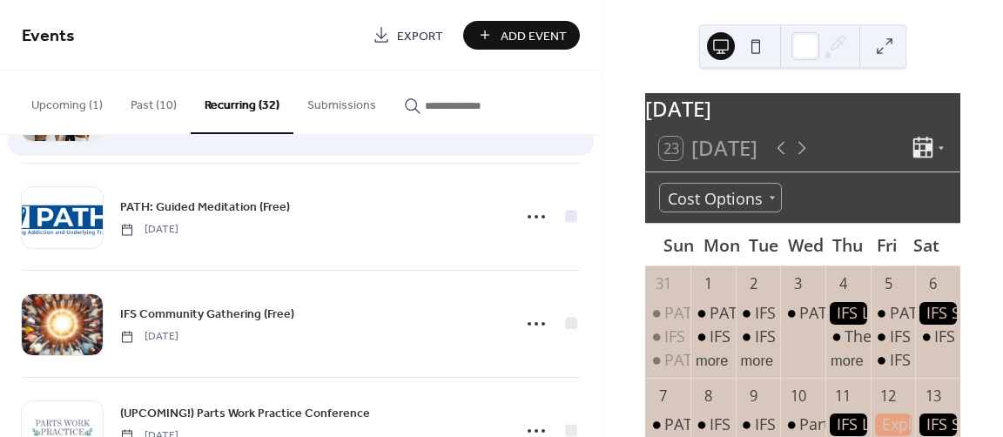
scroll to position [3166, 0]
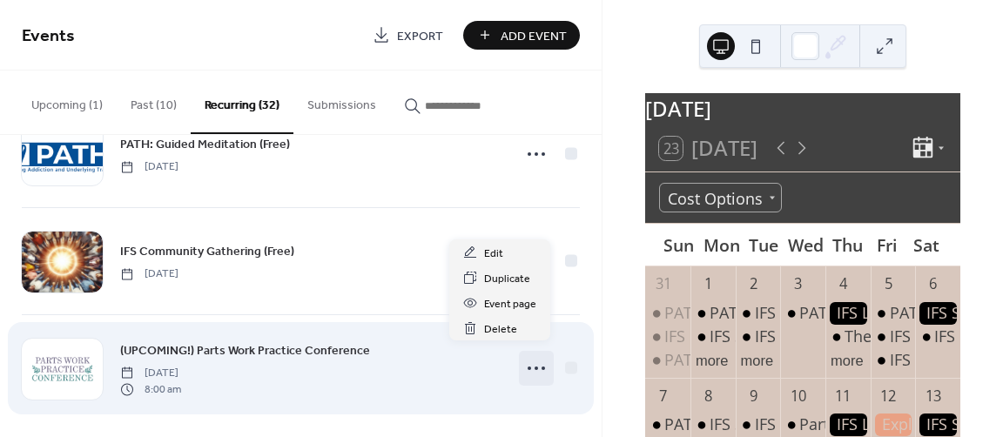
click at [529, 358] on icon at bounding box center [537, 368] width 28 height 28
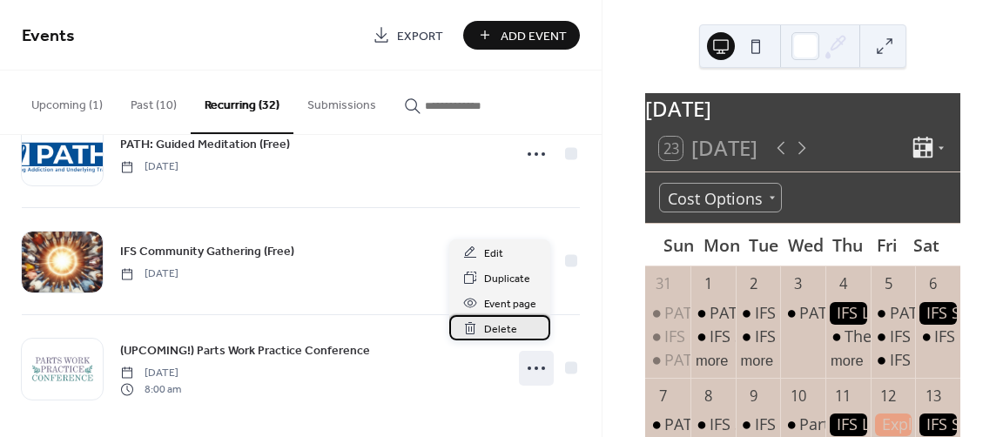
click at [515, 336] on div "Delete" at bounding box center [499, 327] width 101 height 25
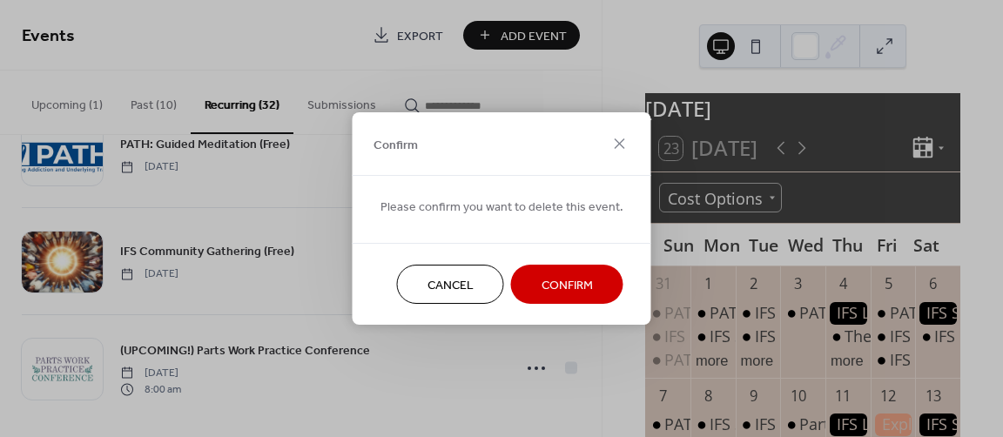
click at [546, 288] on span "Confirm" at bounding box center [567, 286] width 51 height 18
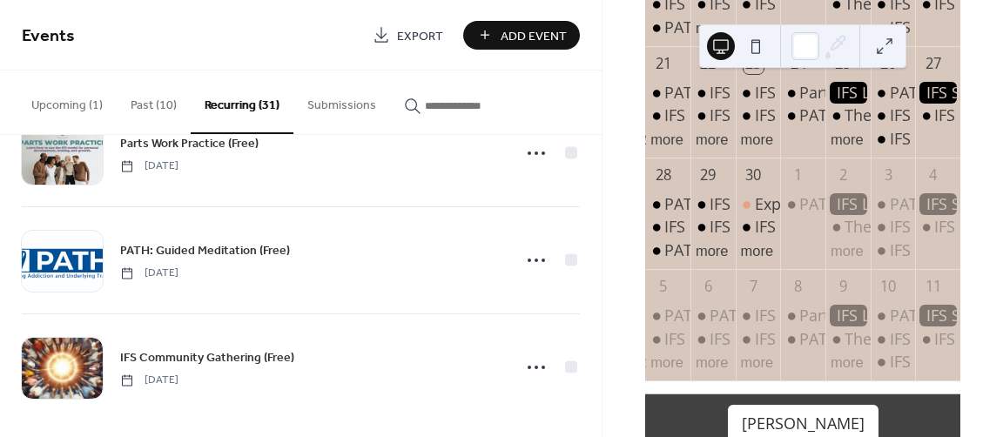
scroll to position [609, 0]
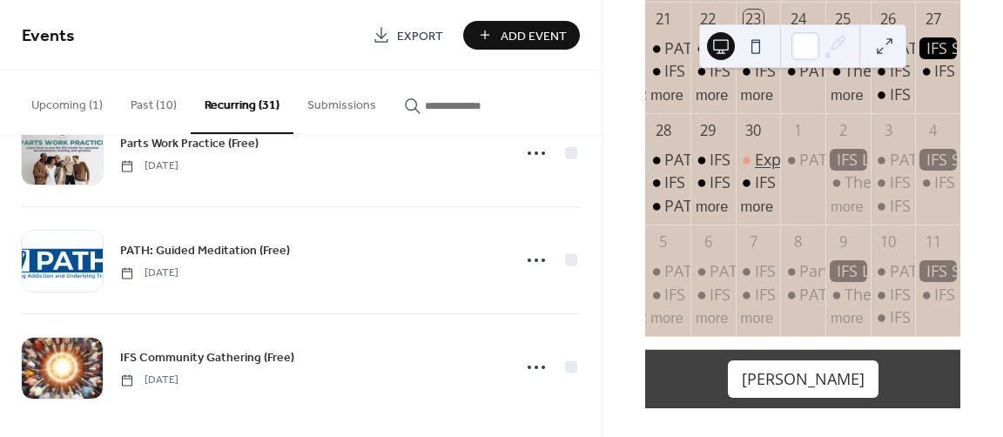
click at [766, 163] on div "Exploring IFS Through the Lens of the Akashic Records" at bounding box center [953, 160] width 397 height 22
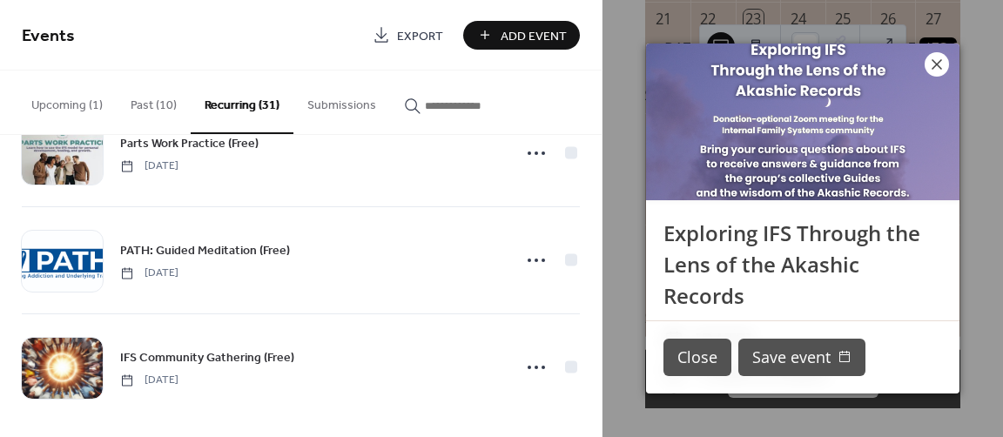
click at [934, 71] on icon at bounding box center [937, 64] width 21 height 21
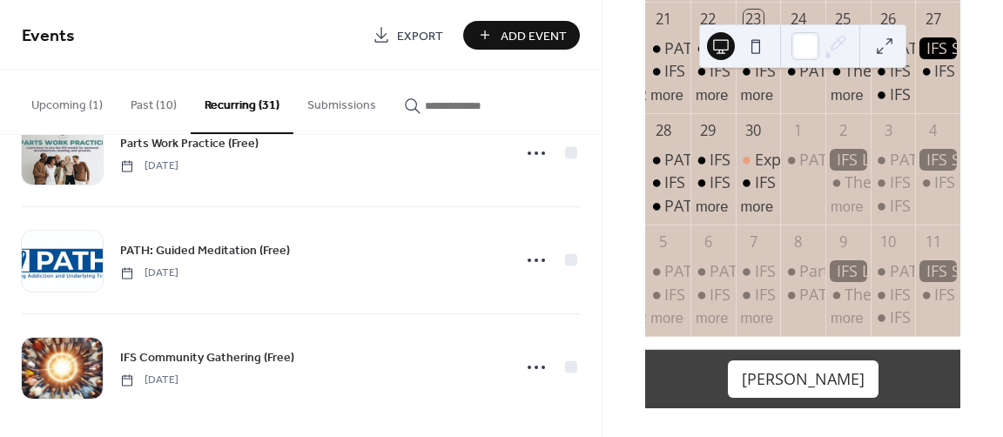
click at [599, 112] on div "Upcoming (1) Past (10) Recurring (31) Submissions" at bounding box center [301, 103] width 602 height 64
